Goal: Find specific page/section: Find specific page/section

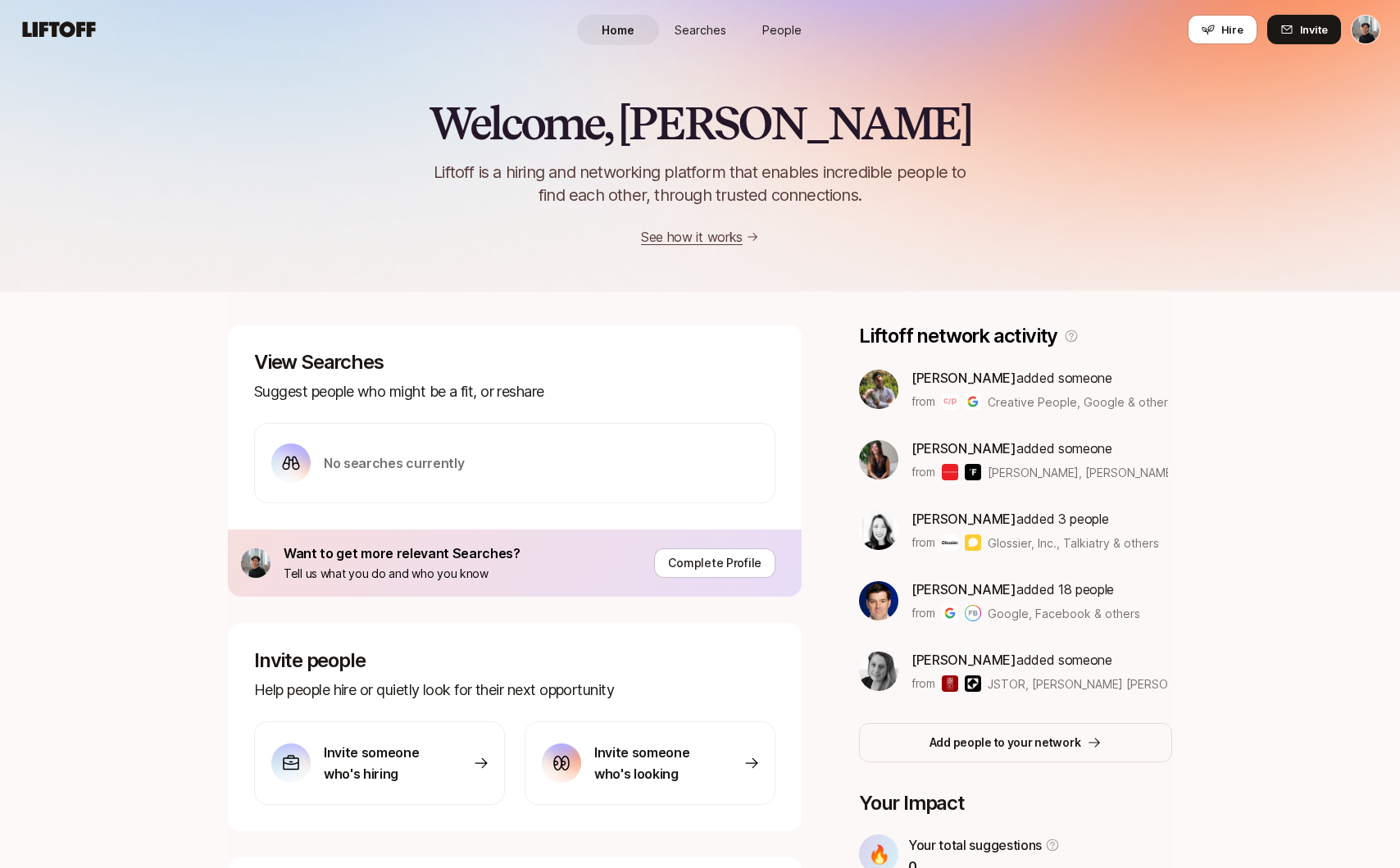
click at [776, 27] on span "People" at bounding box center [781, 29] width 39 height 17
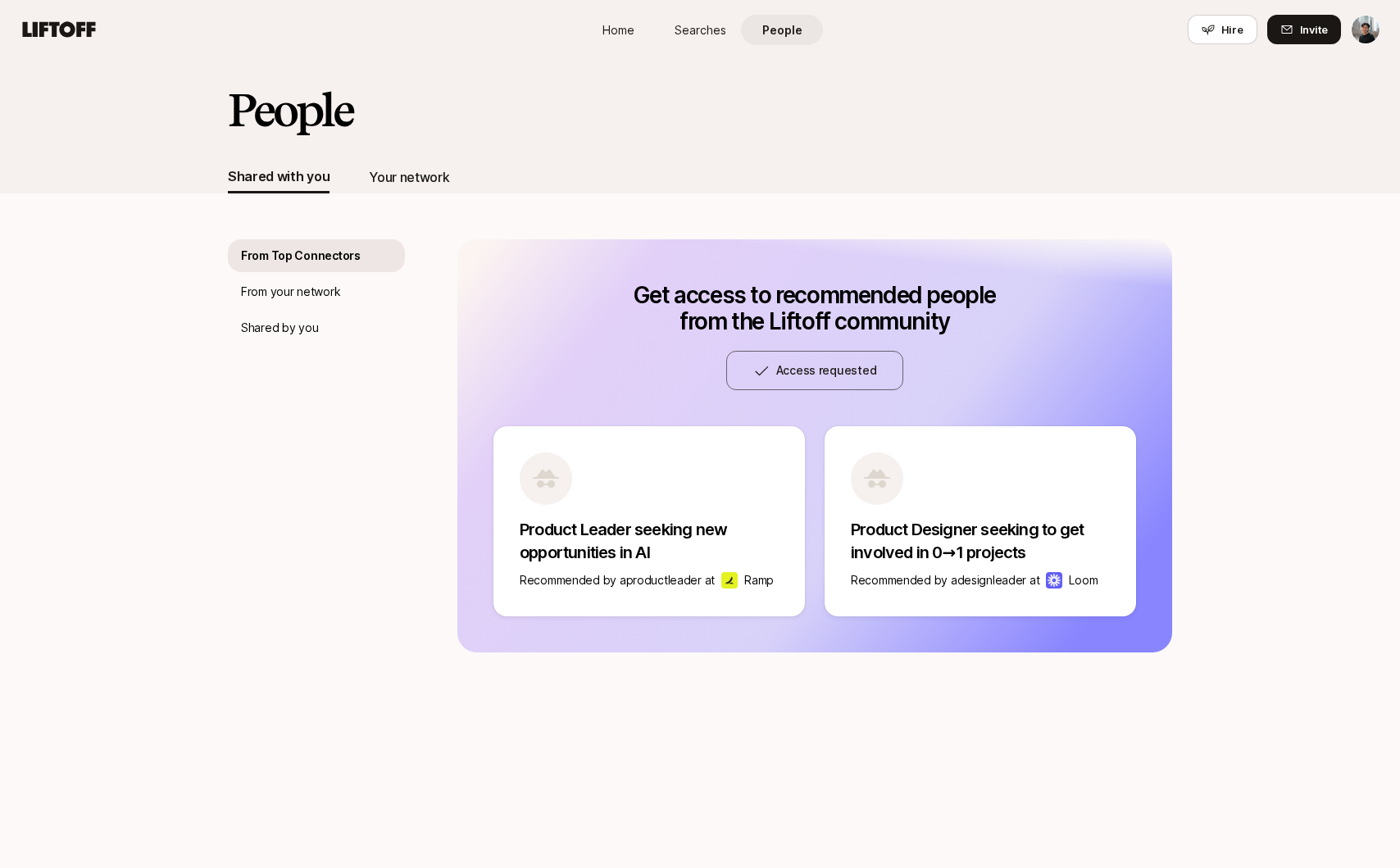
click at [401, 178] on div "Your network" at bounding box center [409, 177] width 81 height 21
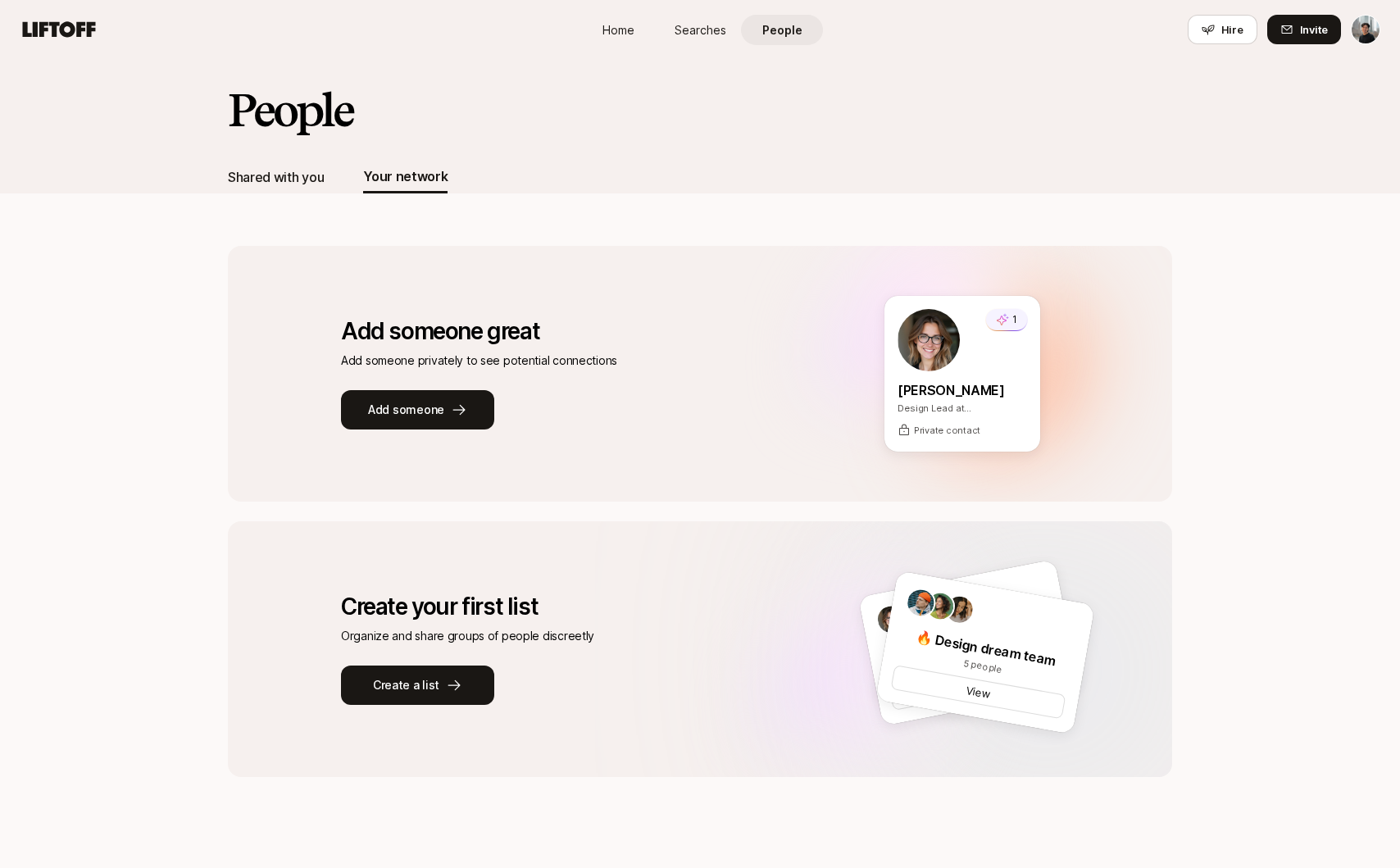
click at [288, 179] on div "Shared with you" at bounding box center [276, 177] width 96 height 21
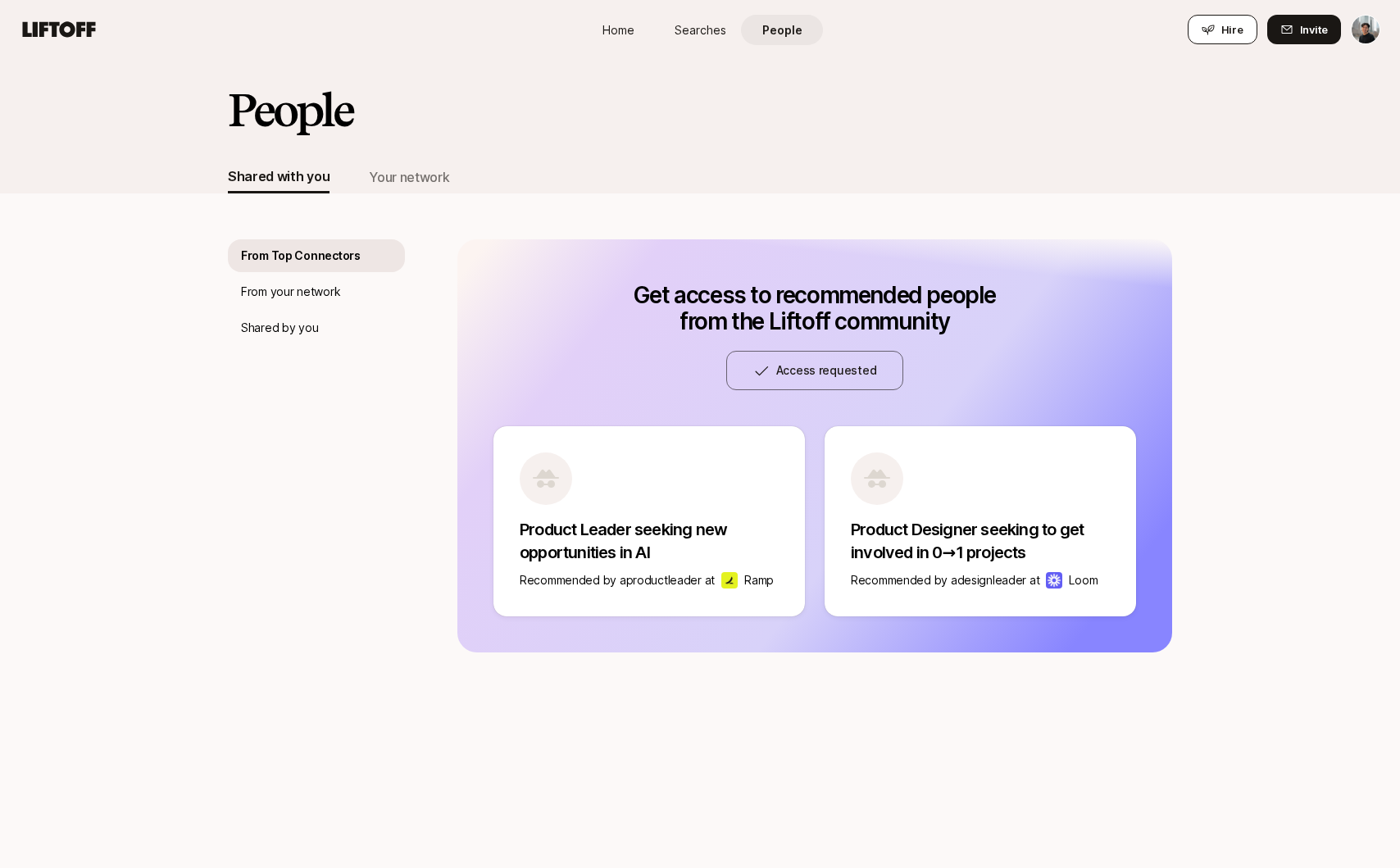
click at [1224, 16] on button "Hire" at bounding box center [1222, 29] width 70 height 29
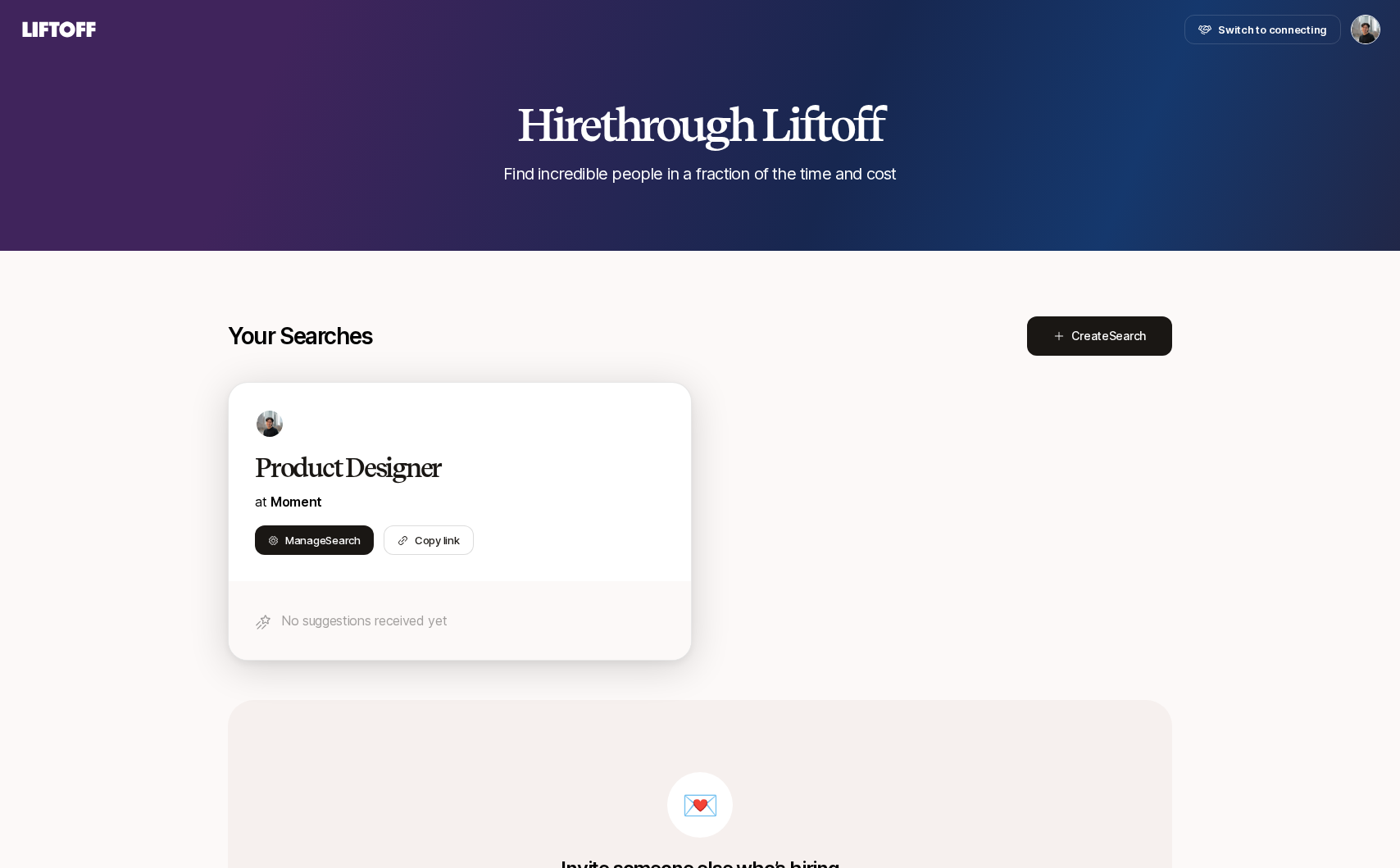
click at [456, 477] on h2 "Product Designer" at bounding box center [442, 468] width 375 height 33
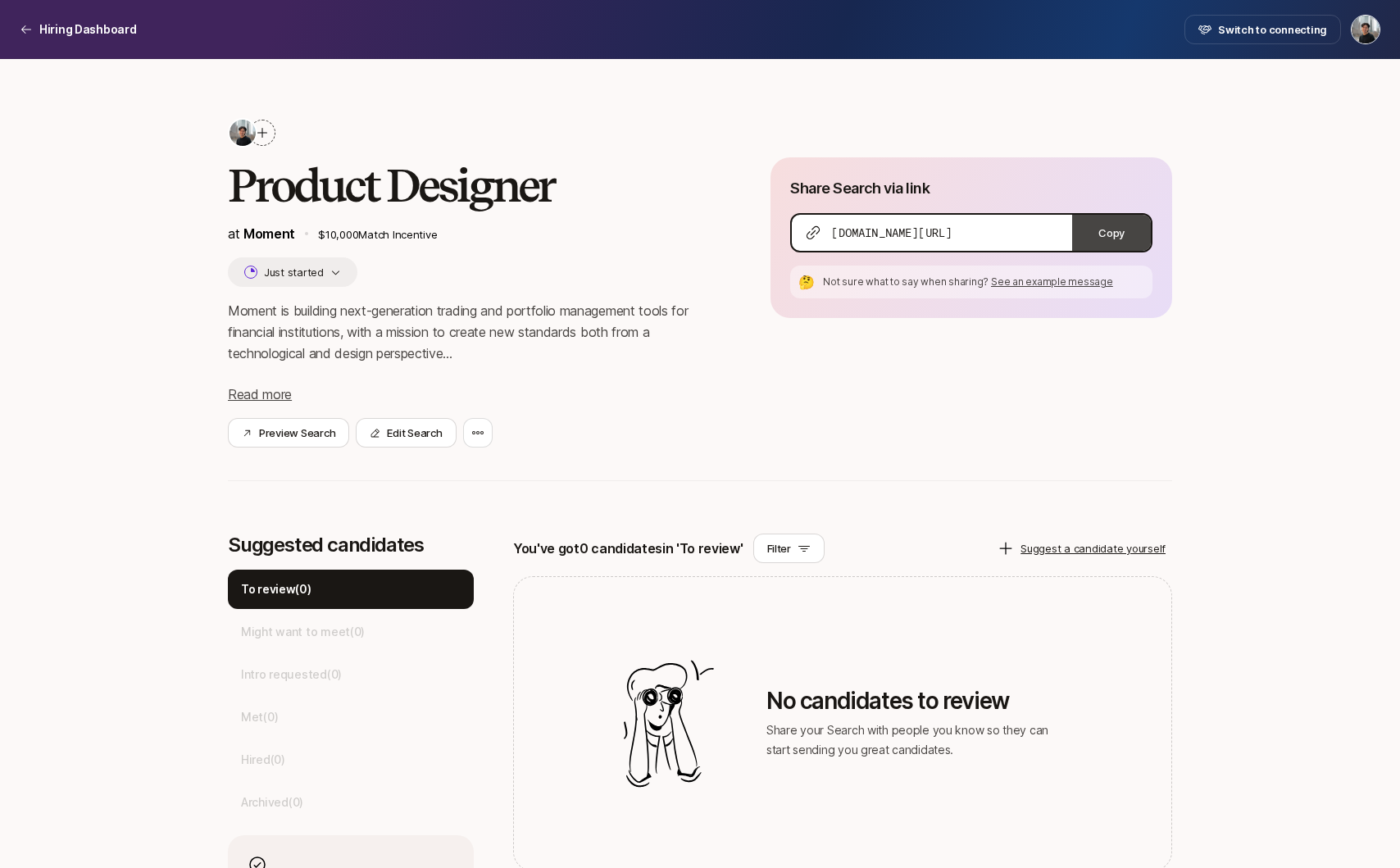
click at [1127, 228] on button "Copy" at bounding box center [1112, 232] width 79 height 36
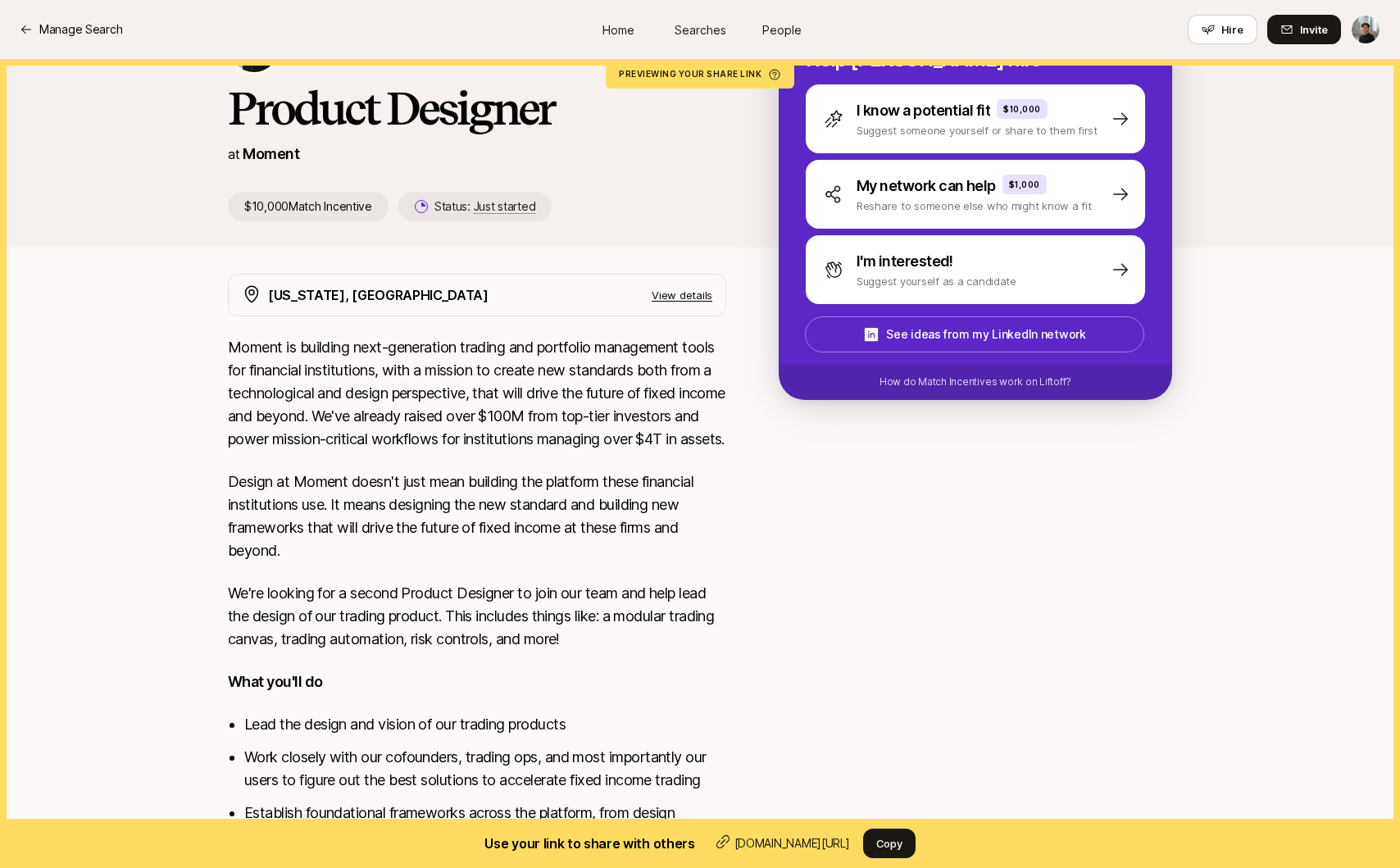
scroll to position [254, 0]
